Goal: Transaction & Acquisition: Purchase product/service

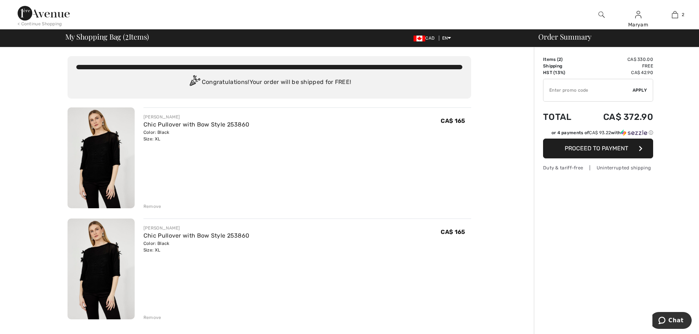
scroll to position [37, 0]
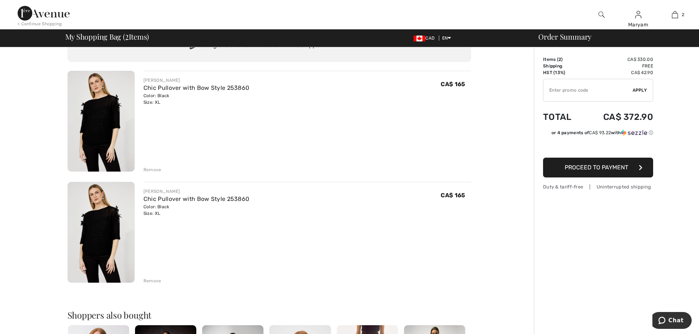
click at [149, 171] on div "Remove" at bounding box center [152, 170] width 18 height 7
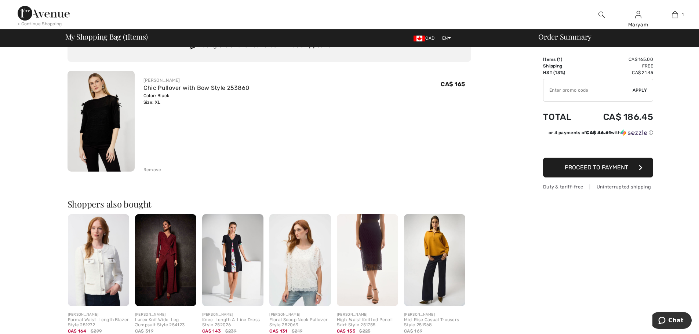
scroll to position [0, 0]
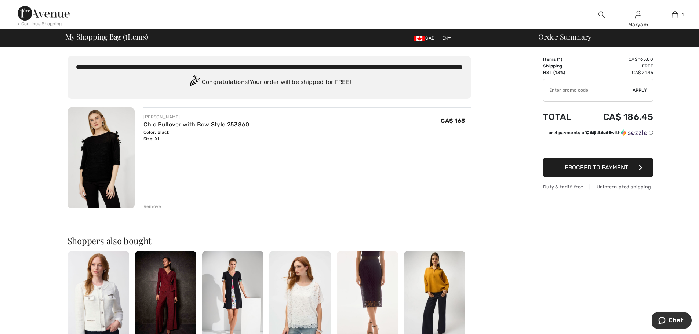
click at [597, 171] on button "Proceed to Payment" at bounding box center [598, 168] width 110 height 20
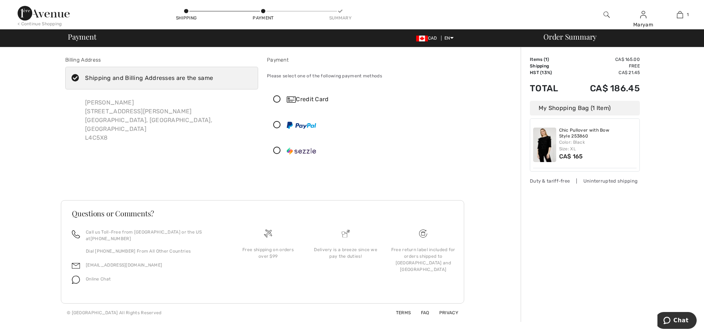
click at [23, 157] on div "Billing Address Shipping and Billing Addresses are the same Maryam Ghasemi 4 Lu…" at bounding box center [262, 184] width 517 height 275
click at [90, 127] on div "Maryam Ghasemi 4 Lund St Richmond Hill, ON, CA L4C5X8" at bounding box center [168, 120] width 179 height 56
click at [275, 97] on icon at bounding box center [276, 100] width 19 height 8
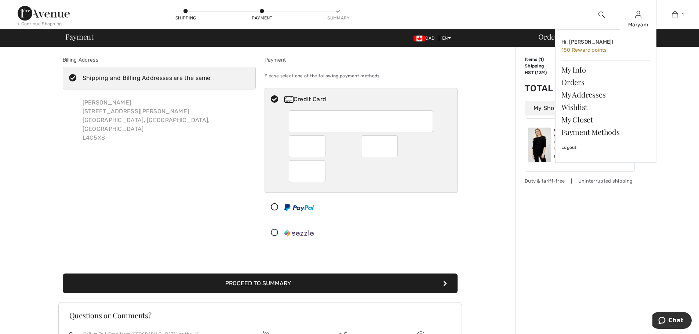
click at [637, 11] on img at bounding box center [638, 14] width 6 height 9
click at [569, 70] on link "My Info" at bounding box center [605, 69] width 89 height 12
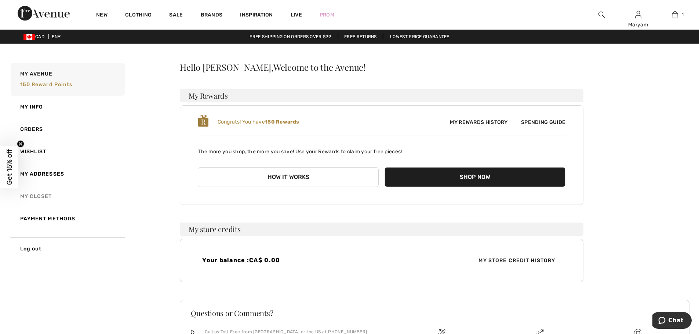
click at [33, 194] on link "My Closet" at bounding box center [68, 196] width 116 height 22
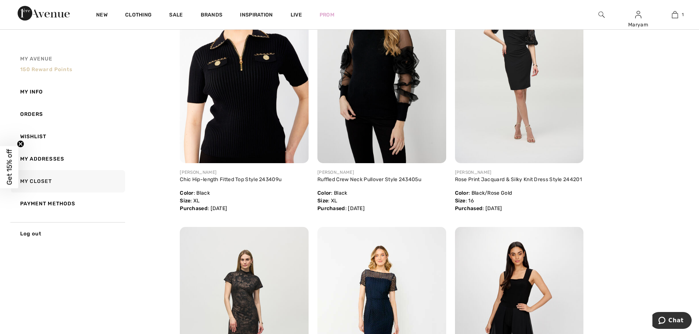
scroll to position [404, 0]
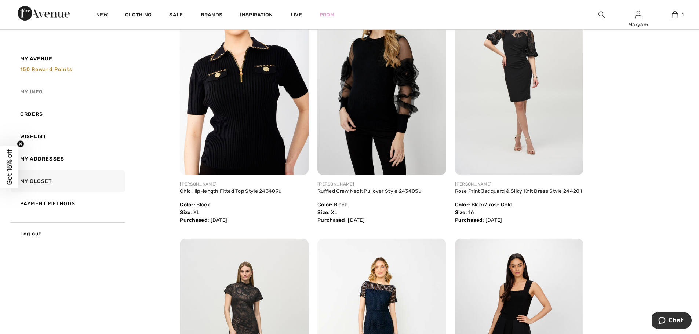
click at [37, 92] on link "My Info" at bounding box center [68, 92] width 116 height 22
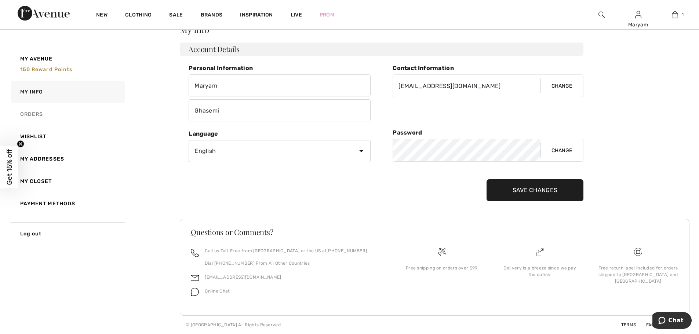
scroll to position [38, 0]
click at [36, 131] on link "Wishlist" at bounding box center [68, 136] width 116 height 22
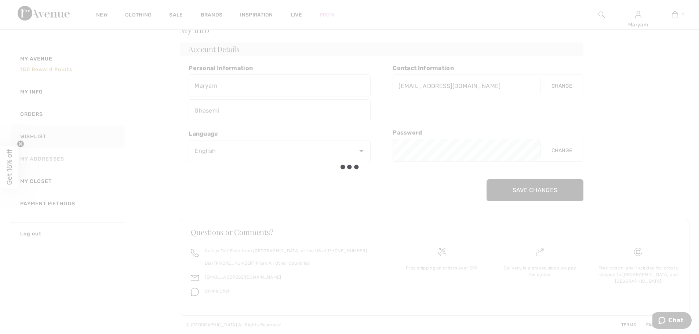
scroll to position [0, 0]
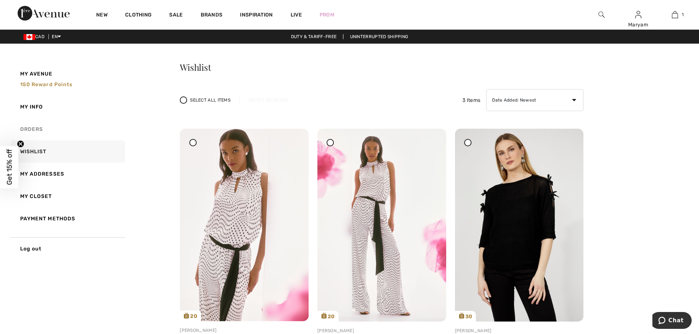
click at [43, 131] on link "Orders" at bounding box center [68, 129] width 116 height 22
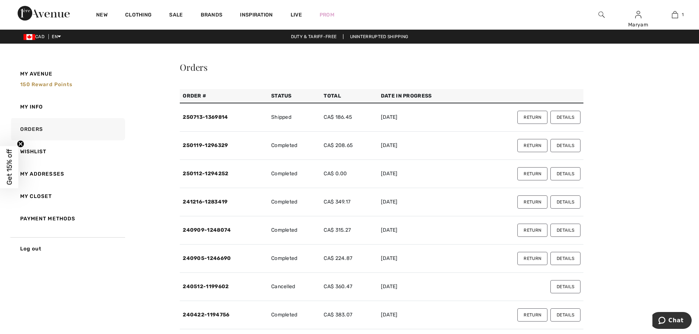
click at [565, 120] on button "Details" at bounding box center [565, 117] width 30 height 13
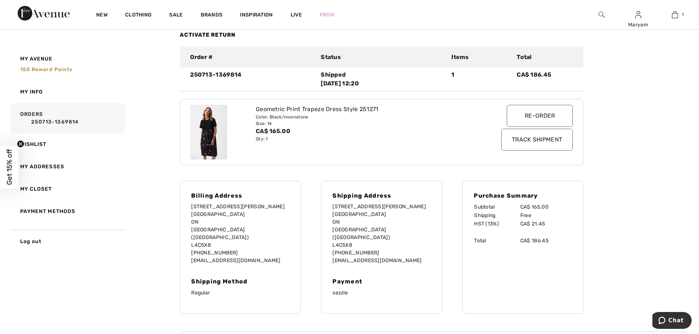
scroll to position [73, 0]
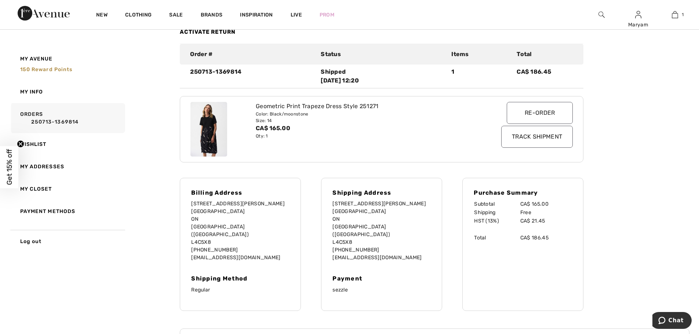
click at [514, 137] on input "Track Shipment" at bounding box center [537, 137] width 72 height 22
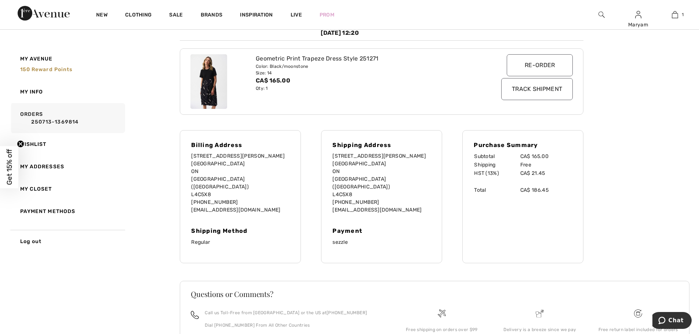
scroll to position [29, 0]
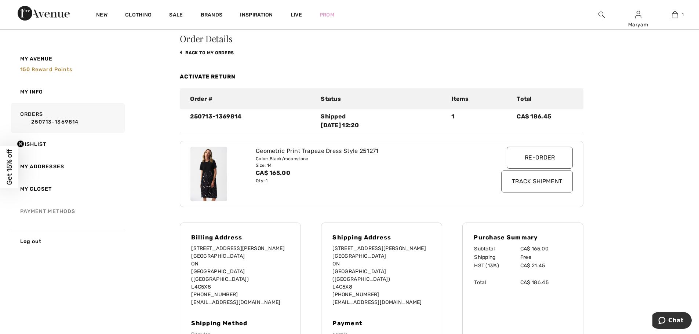
click at [47, 212] on link "Payment Methods" at bounding box center [68, 211] width 116 height 22
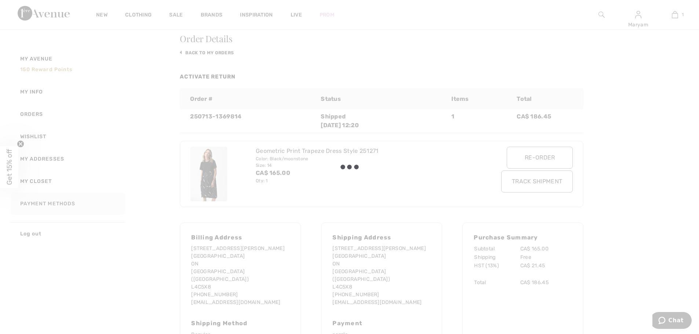
scroll to position [0, 0]
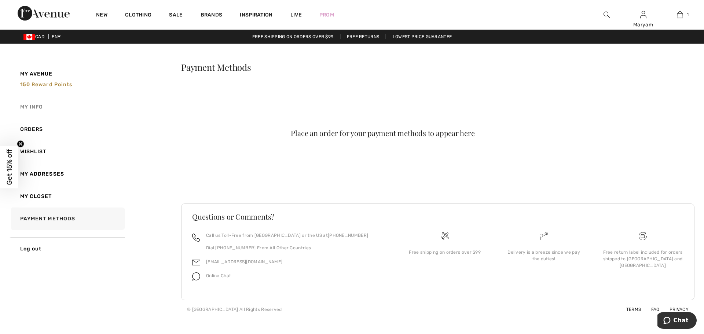
click at [24, 107] on link "My Info" at bounding box center [68, 107] width 116 height 22
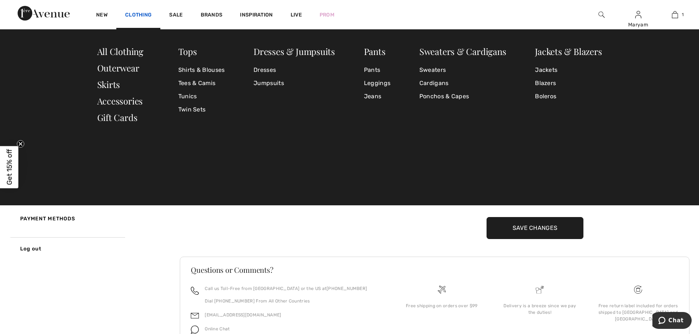
click at [140, 12] on link "Clothing" at bounding box center [138, 16] width 26 height 8
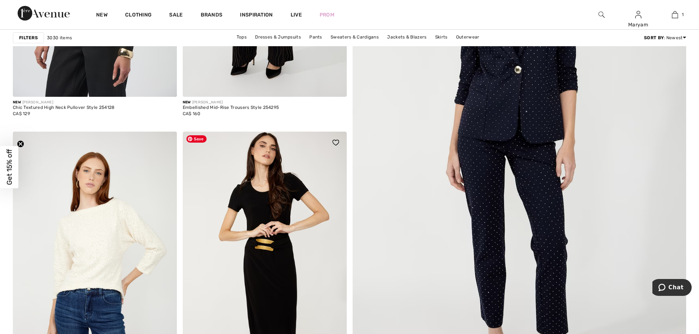
scroll to position [147, 0]
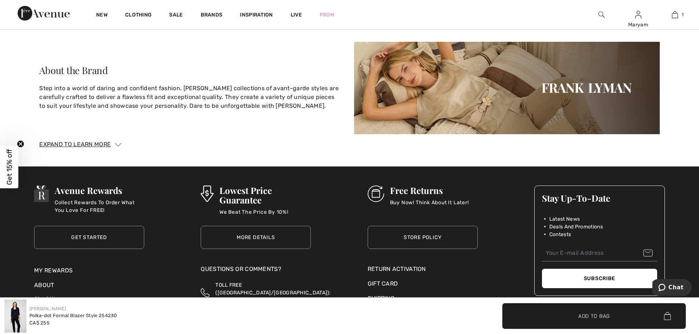
scroll to position [1394, 0]
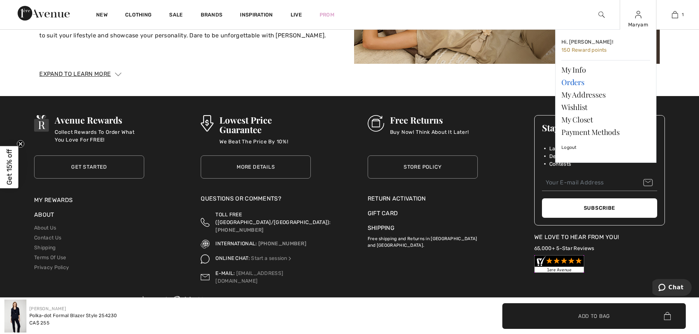
click at [575, 81] on link "Orders" at bounding box center [605, 82] width 89 height 12
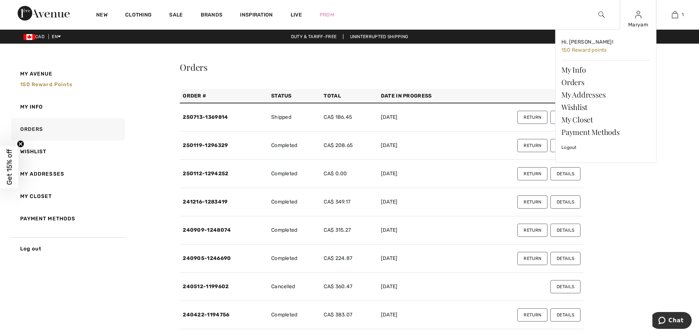
click at [639, 18] on img at bounding box center [638, 14] width 6 height 9
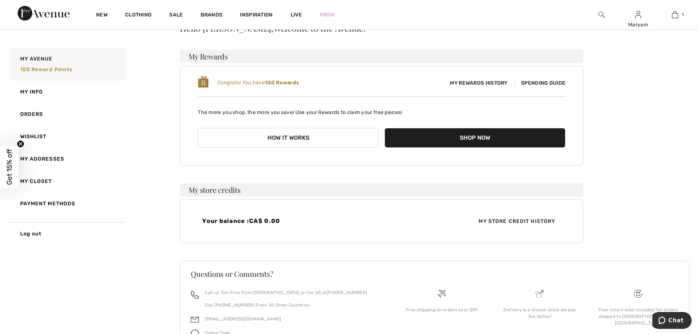
scroll to position [81, 0]
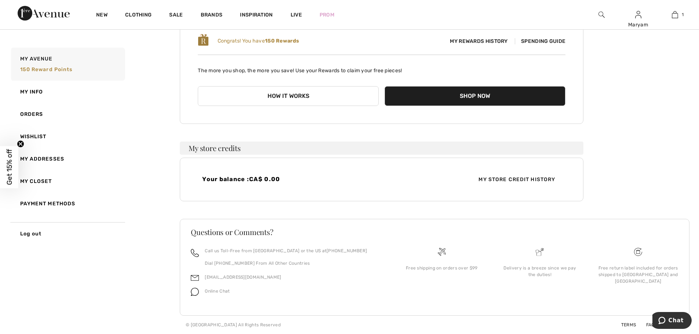
click at [119, 292] on div "My Avenue 150 Reward points My Info Orders Wishlist My Addresses My Closet Paym…" at bounding box center [349, 157] width 681 height 354
click at [49, 15] on img at bounding box center [44, 13] width 52 height 15
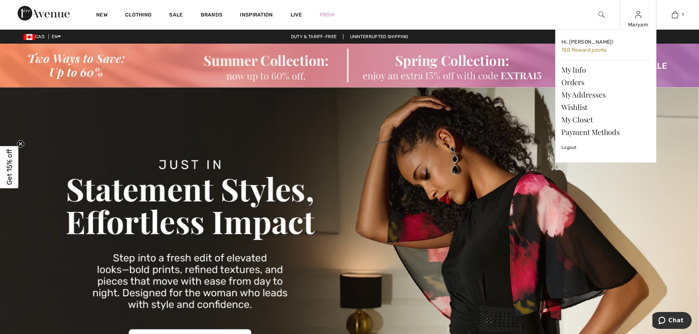
click at [635, 19] on div "Maryam Hi, Maryam! 150 Reward points My Info Orders My Addresses Wishlist My Cl…" at bounding box center [638, 14] width 37 height 29
click at [631, 21] on div "Maryam" at bounding box center [638, 25] width 36 height 8
click at [635, 17] on img at bounding box center [638, 14] width 6 height 9
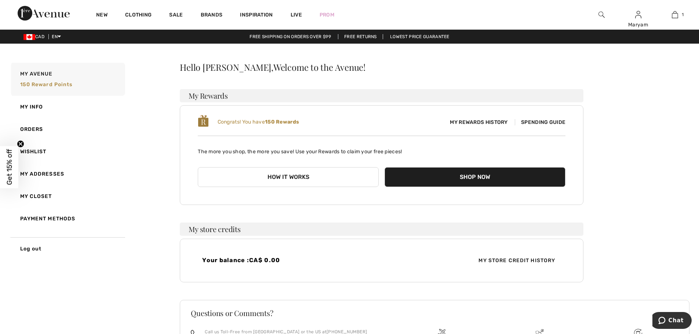
click at [50, 16] on img at bounding box center [44, 13] width 52 height 15
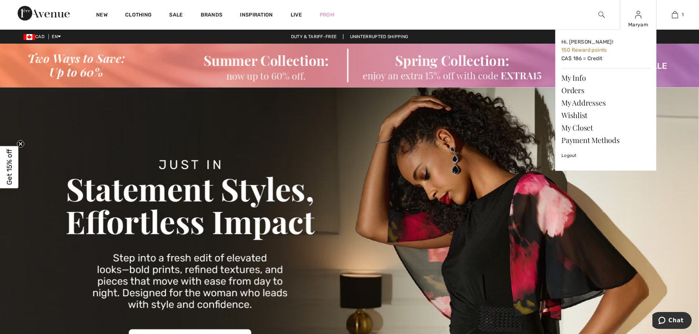
click at [638, 25] on div "Maryam" at bounding box center [638, 25] width 36 height 8
click at [636, 17] on img at bounding box center [638, 14] width 6 height 9
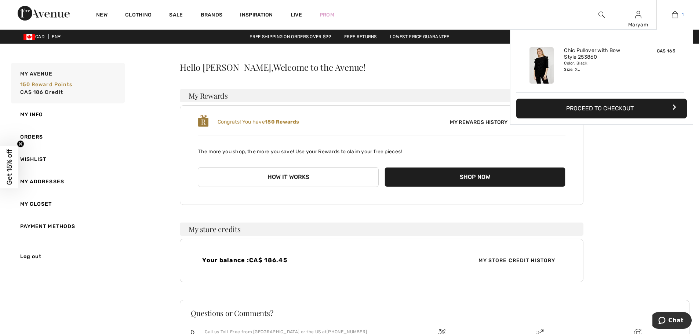
click at [673, 16] on img at bounding box center [675, 14] width 6 height 9
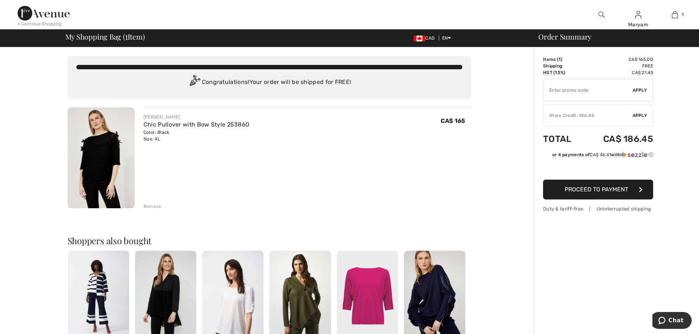
click at [566, 114] on div "Store Credit: 186.45" at bounding box center [587, 115] width 89 height 7
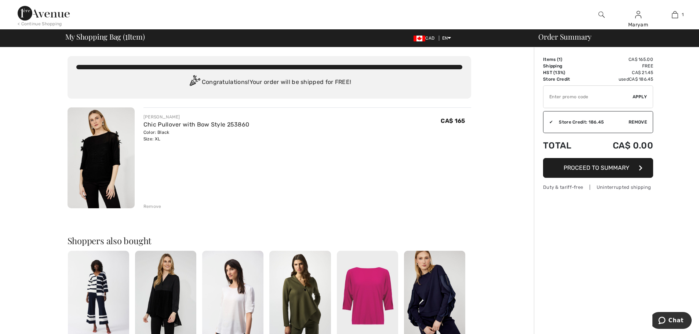
click at [576, 168] on span "Proceed to Summary" at bounding box center [596, 167] width 66 height 7
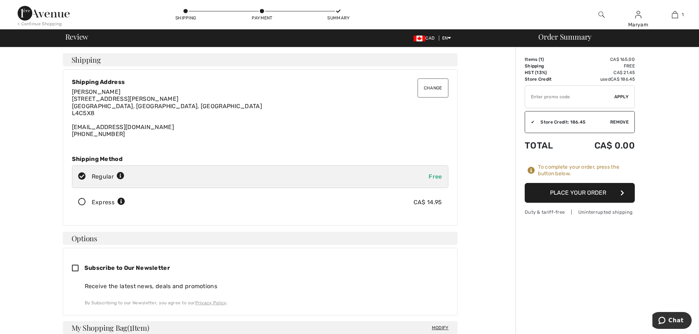
click at [586, 192] on button "Place Your Order" at bounding box center [580, 193] width 110 height 20
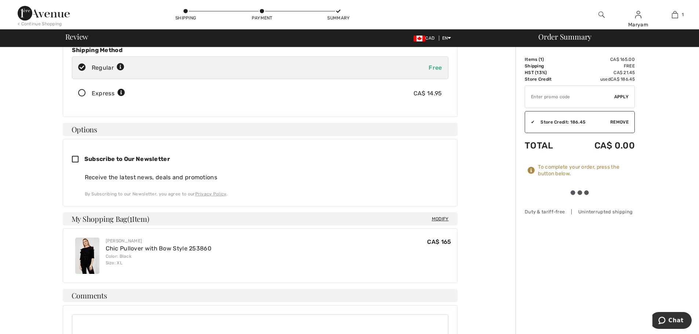
scroll to position [110, 0]
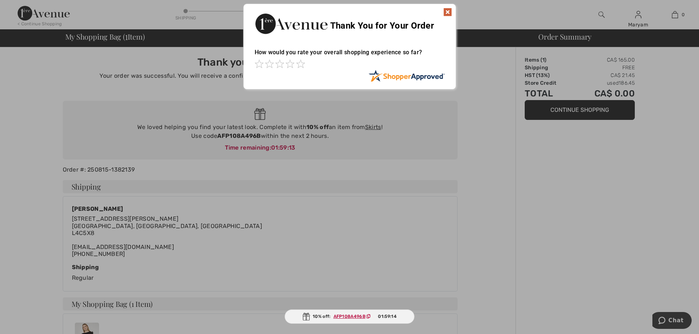
click at [544, 193] on div at bounding box center [349, 167] width 699 height 334
click at [447, 12] on img at bounding box center [447, 12] width 9 height 9
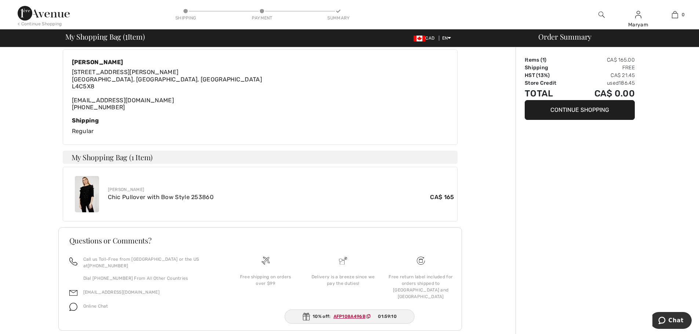
scroll to position [155, 0]
